Goal: Information Seeking & Learning: Check status

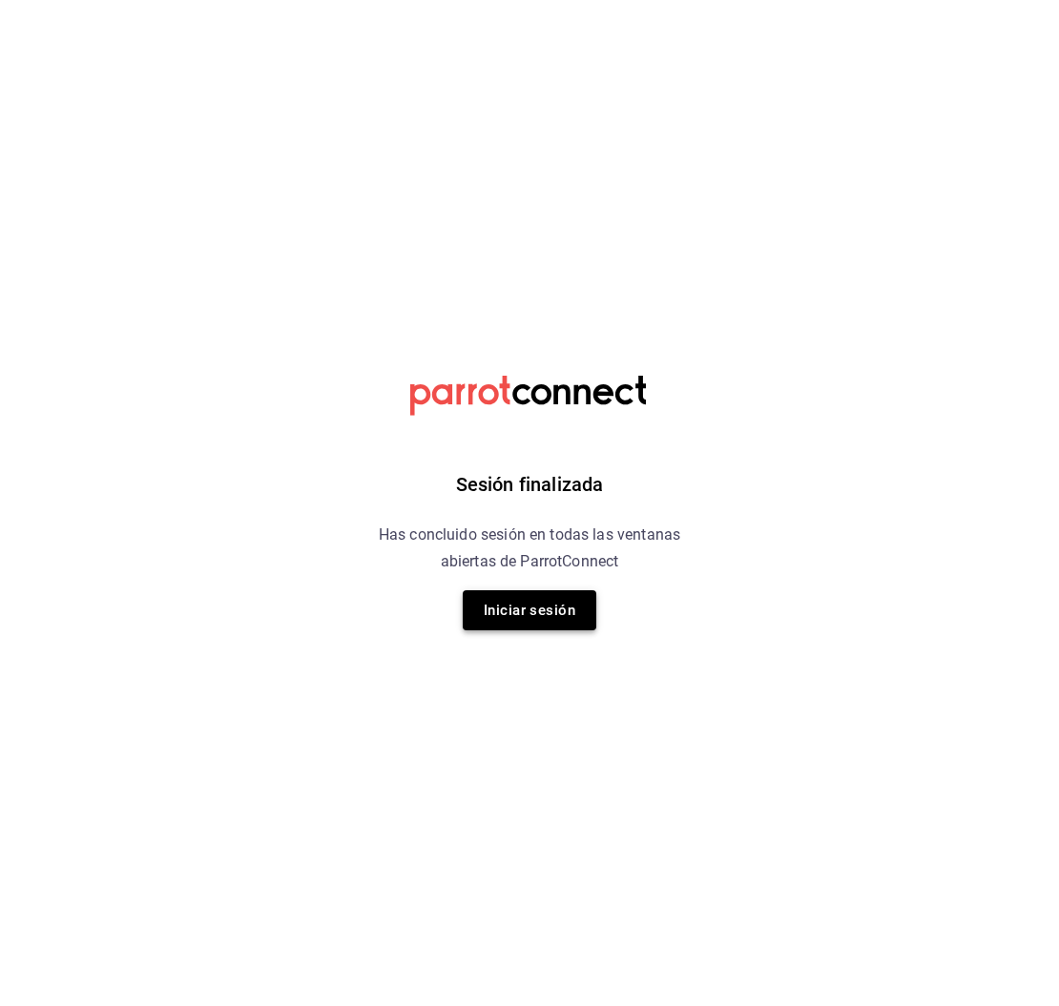
click at [534, 624] on button "Iniciar sesión" at bounding box center [530, 611] width 134 height 40
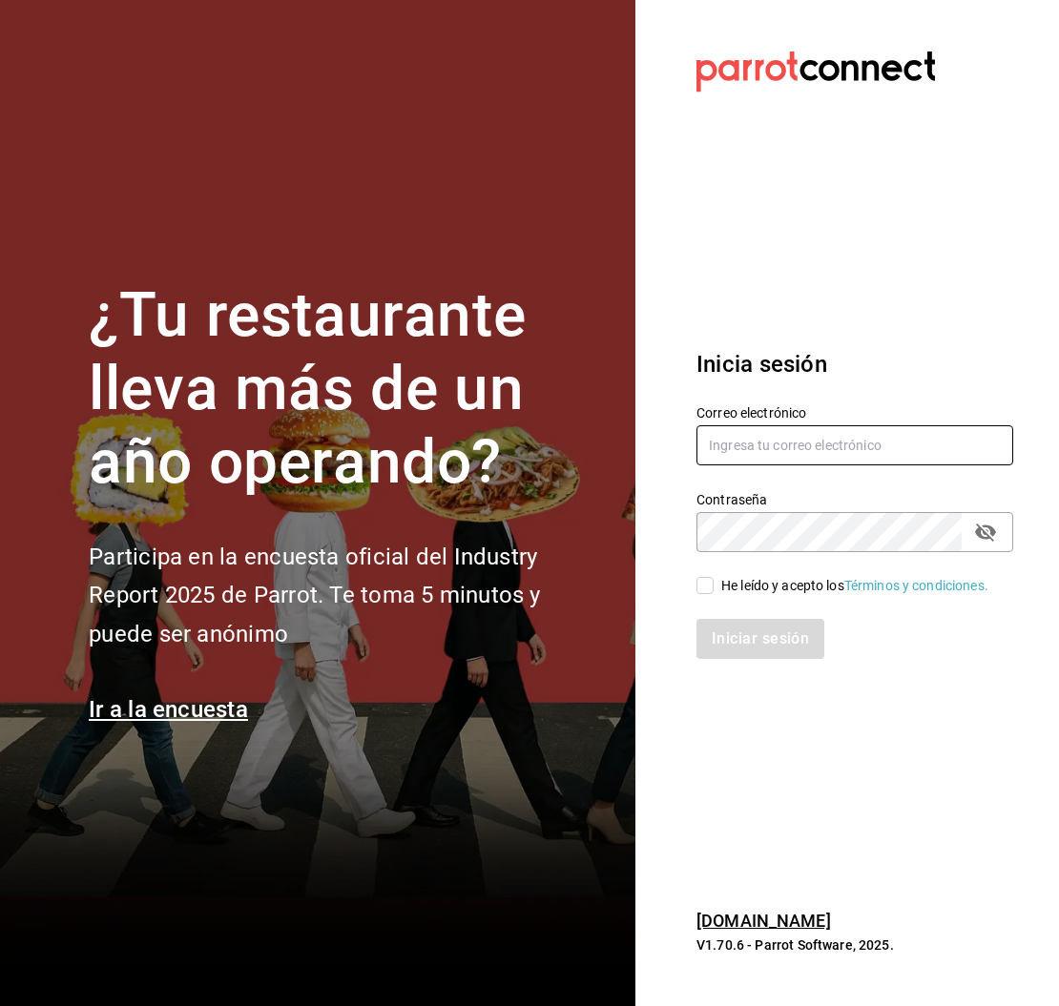
type input "[PERSON_NAME][EMAIL_ADDRESS][PERSON_NAME][DOMAIN_NAME]"
drag, startPoint x: 712, startPoint y: 586, endPoint x: 712, endPoint y: 618, distance: 32.4
click at [712, 586] on input "He leído y acepto los Términos y condiciones." at bounding box center [704, 585] width 17 height 17
checkbox input "true"
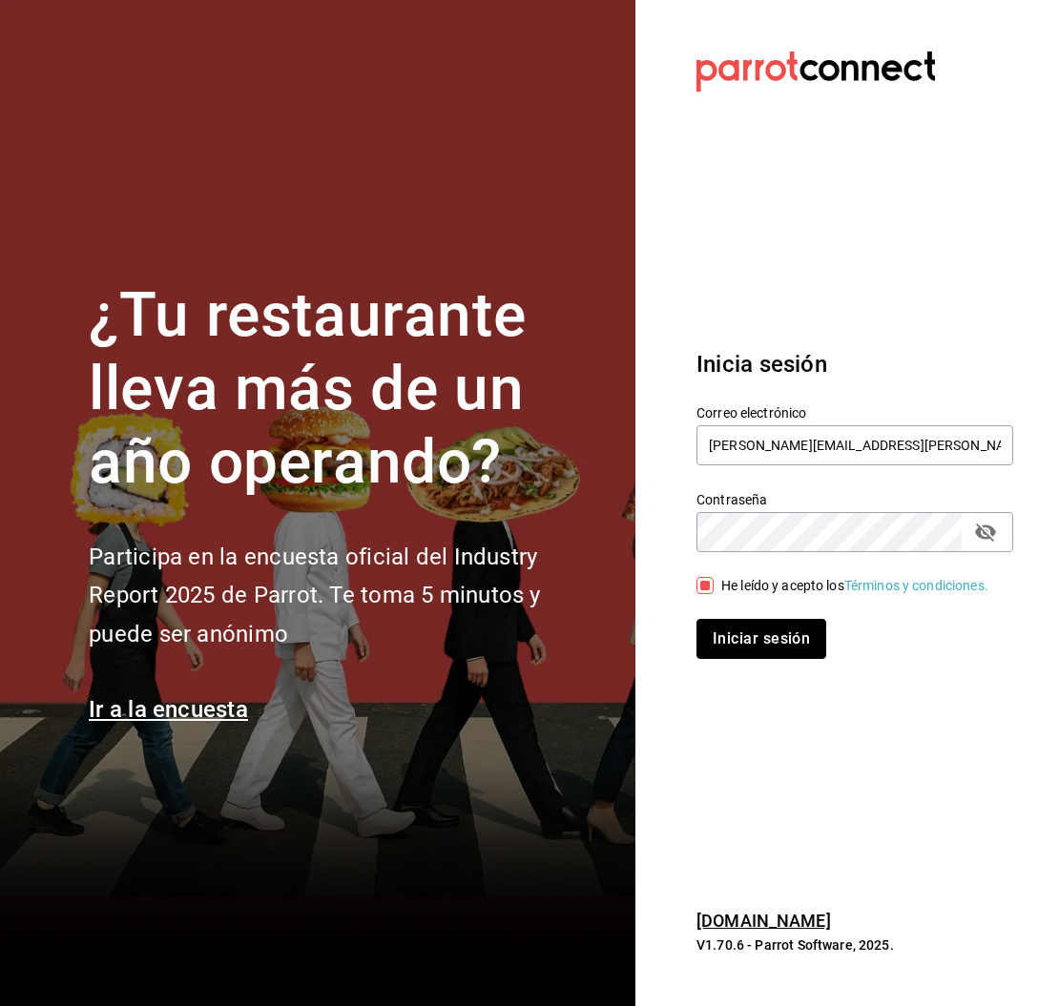
click at [730, 648] on button "Iniciar sesión" at bounding box center [761, 639] width 130 height 40
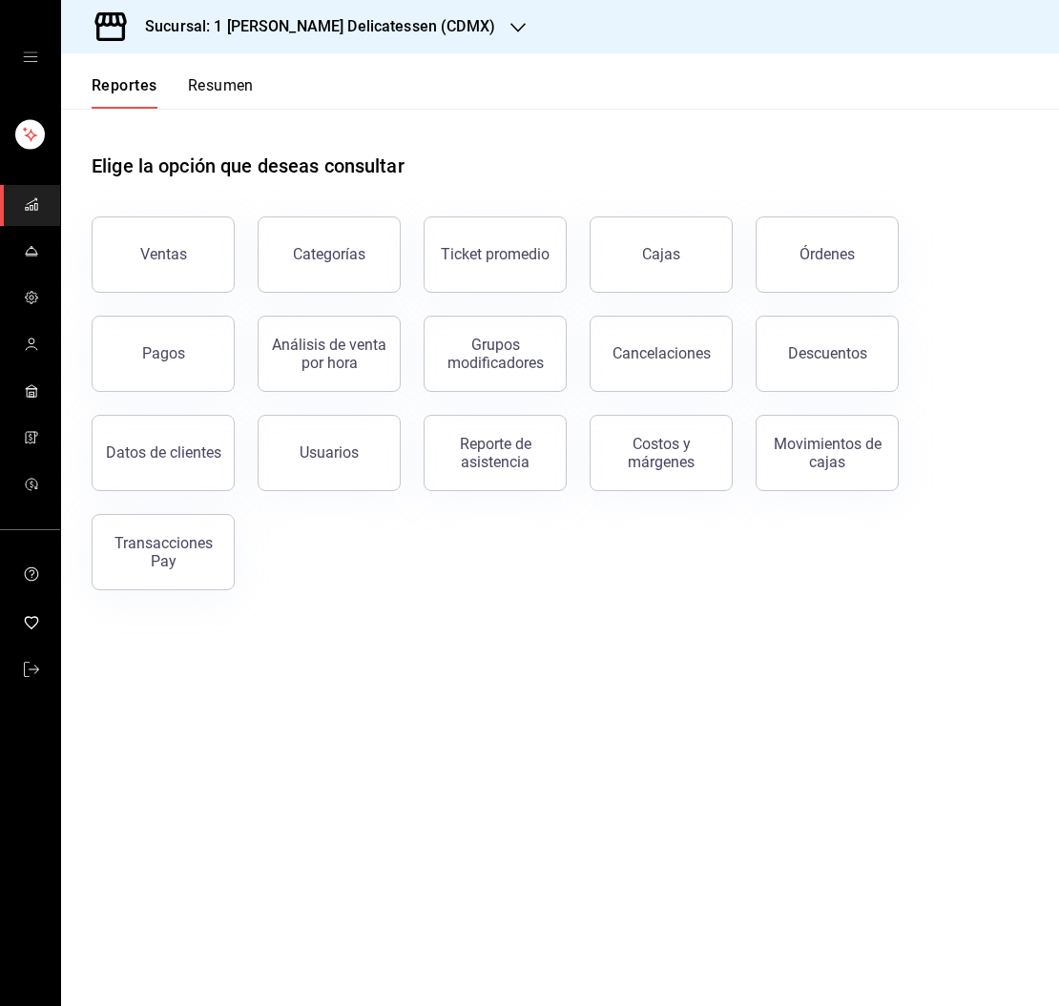
click at [677, 253] on div "Cajas" at bounding box center [661, 254] width 39 height 23
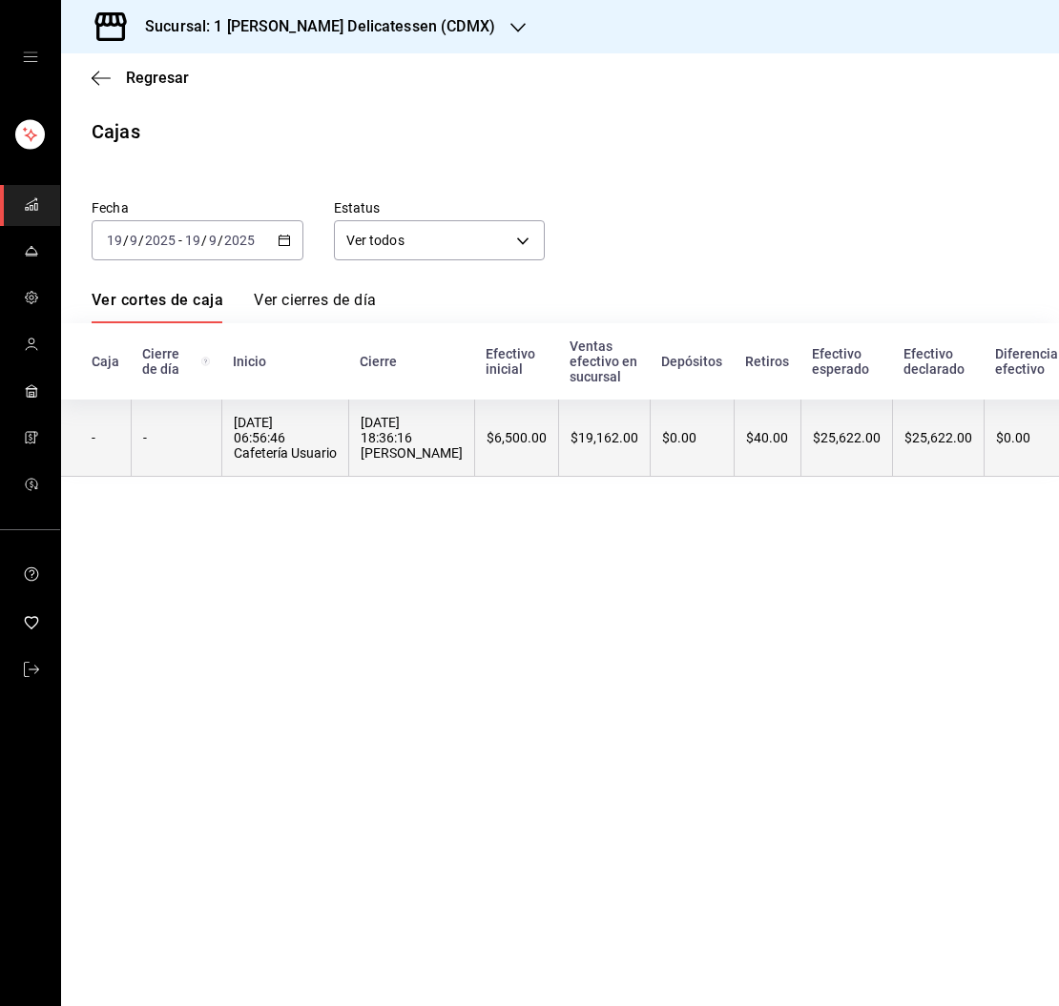
click at [782, 439] on div "$40.00" at bounding box center [767, 437] width 43 height 15
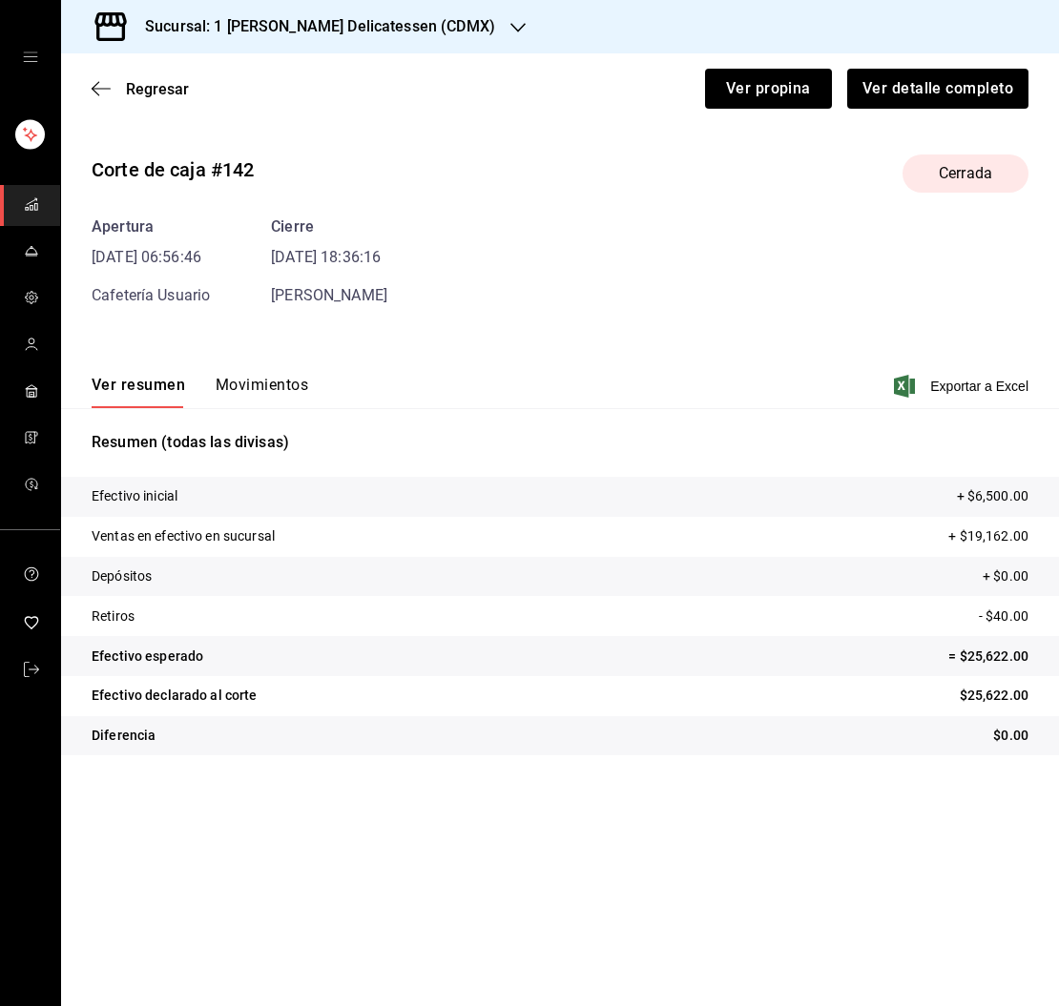
click at [275, 382] on button "Movimientos" at bounding box center [262, 392] width 93 height 32
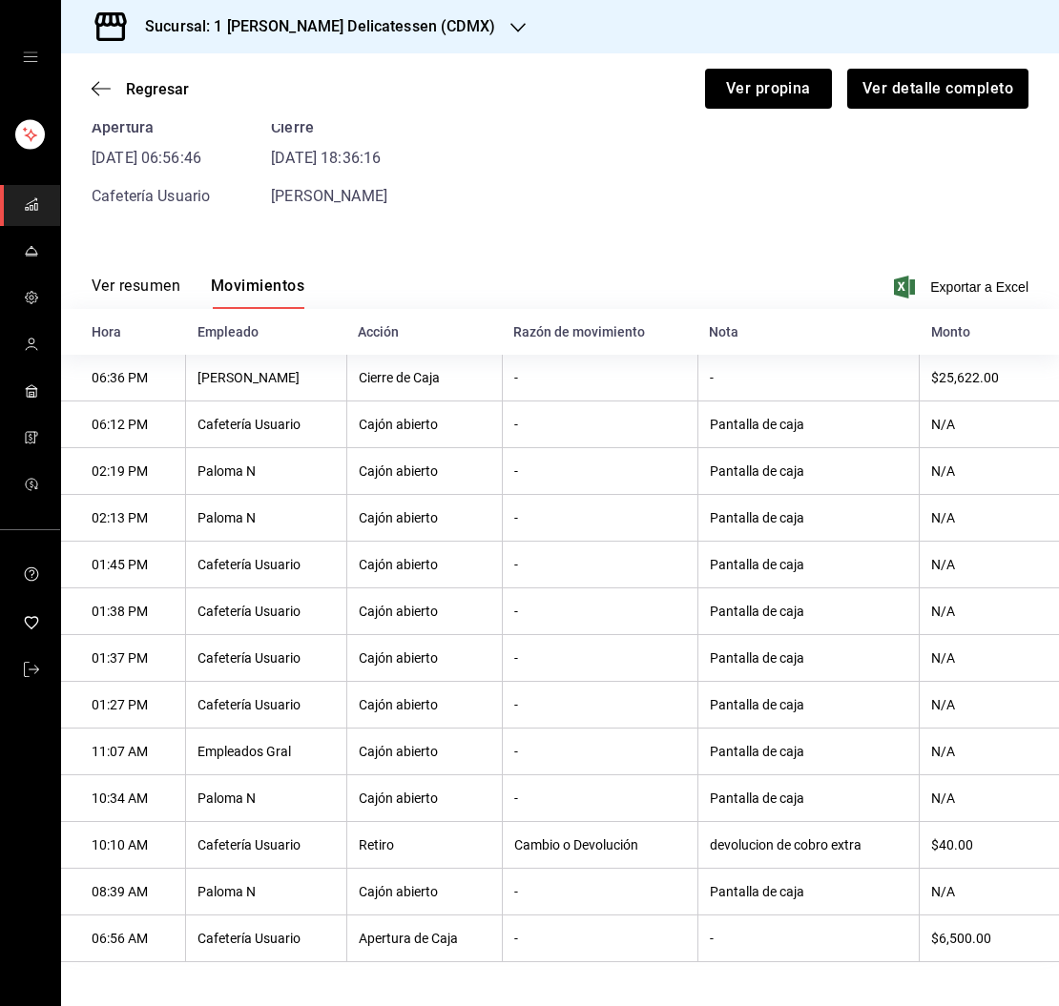
scroll to position [108, 0]
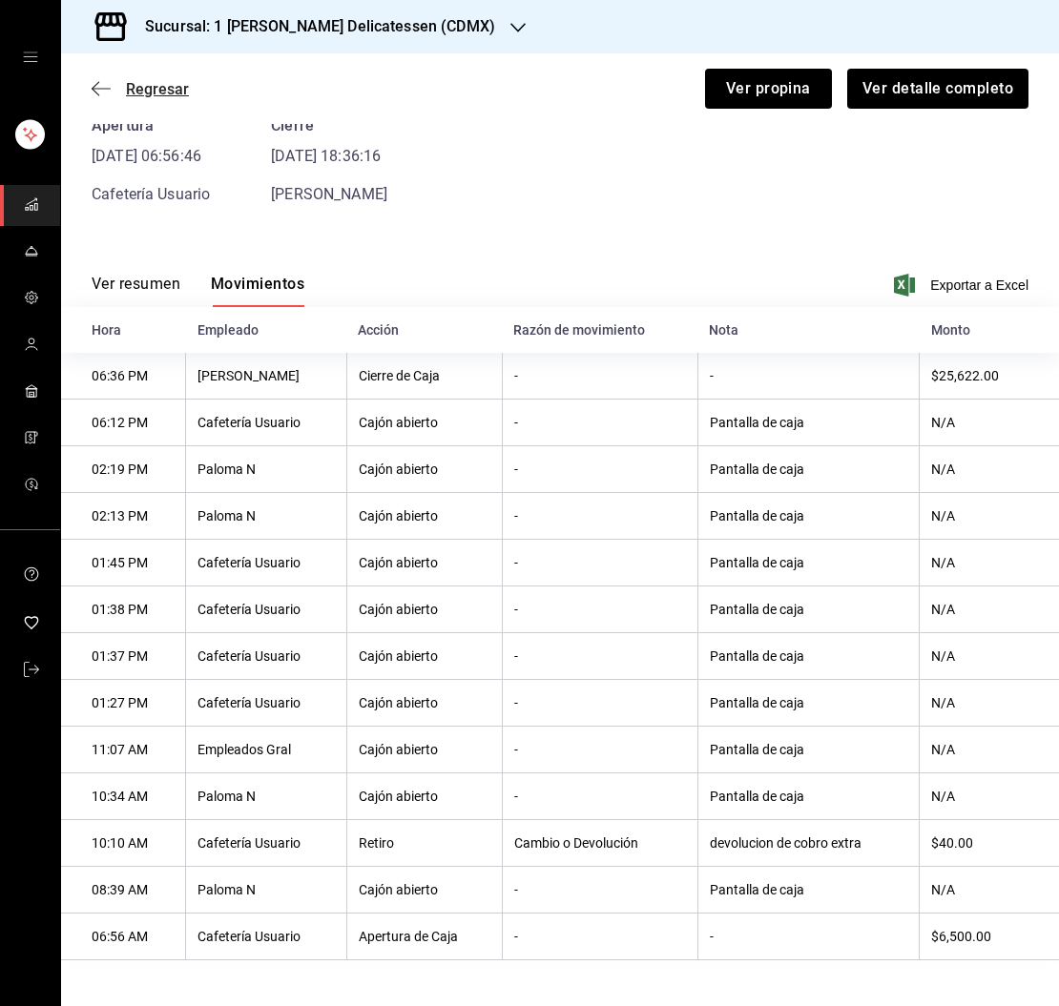
click at [144, 91] on span "Regresar" at bounding box center [157, 89] width 63 height 18
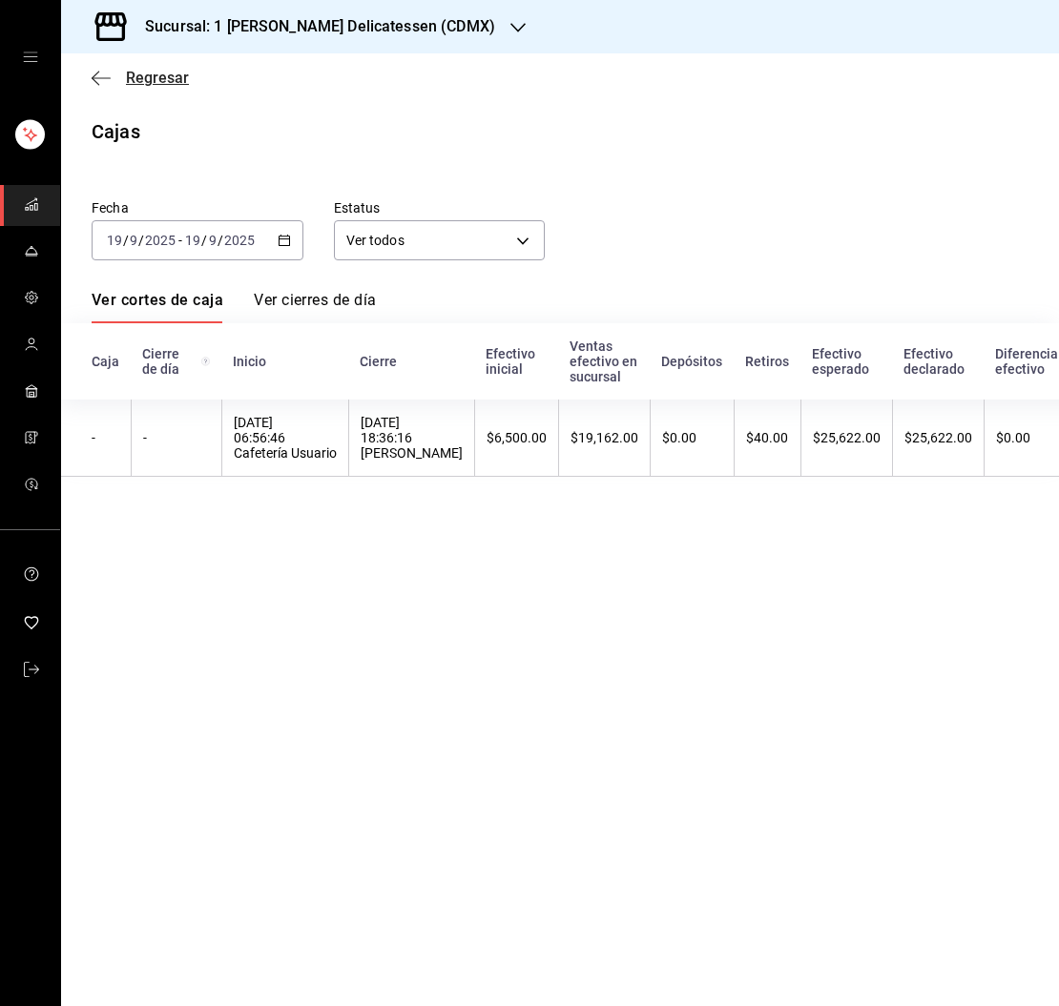
click at [144, 69] on span "Regresar" at bounding box center [157, 78] width 63 height 18
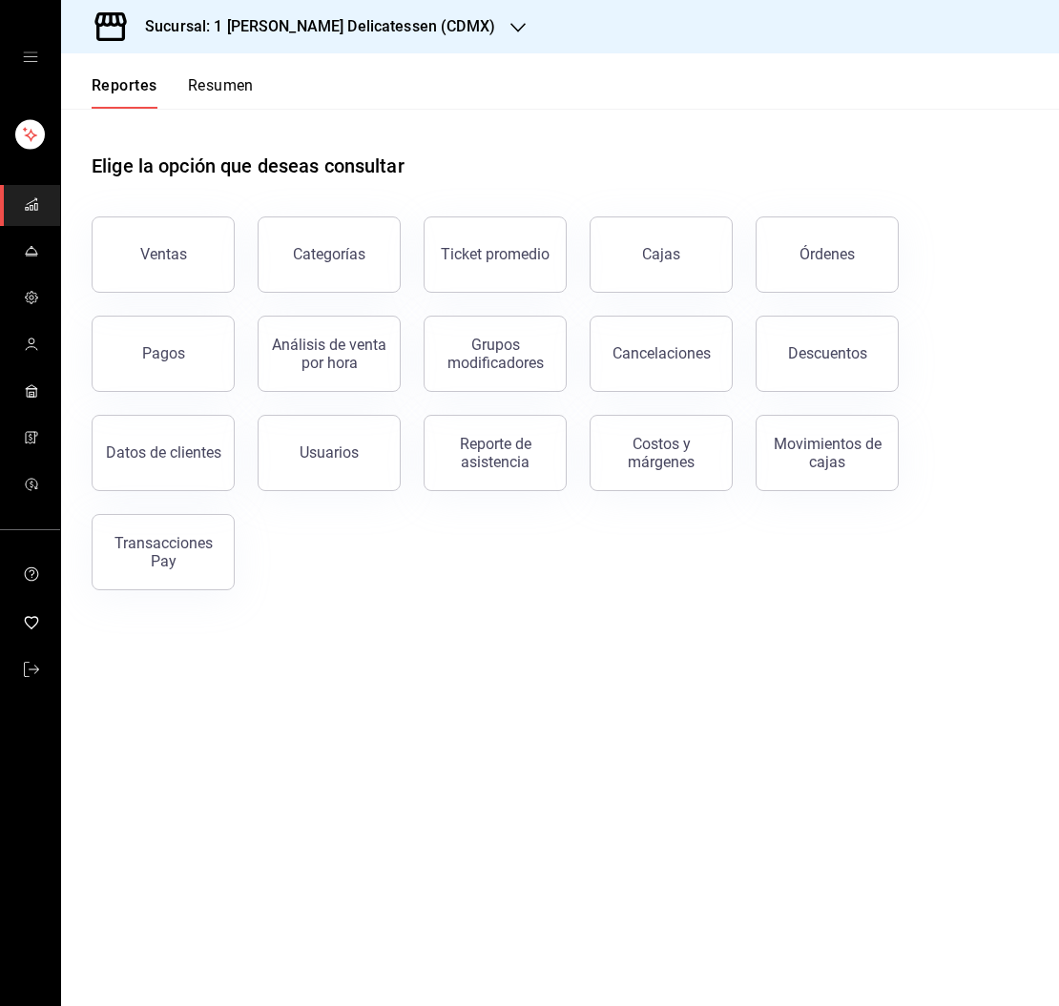
click at [182, 360] on button "Pagos" at bounding box center [163, 354] width 143 height 76
